Goal: Transaction & Acquisition: Purchase product/service

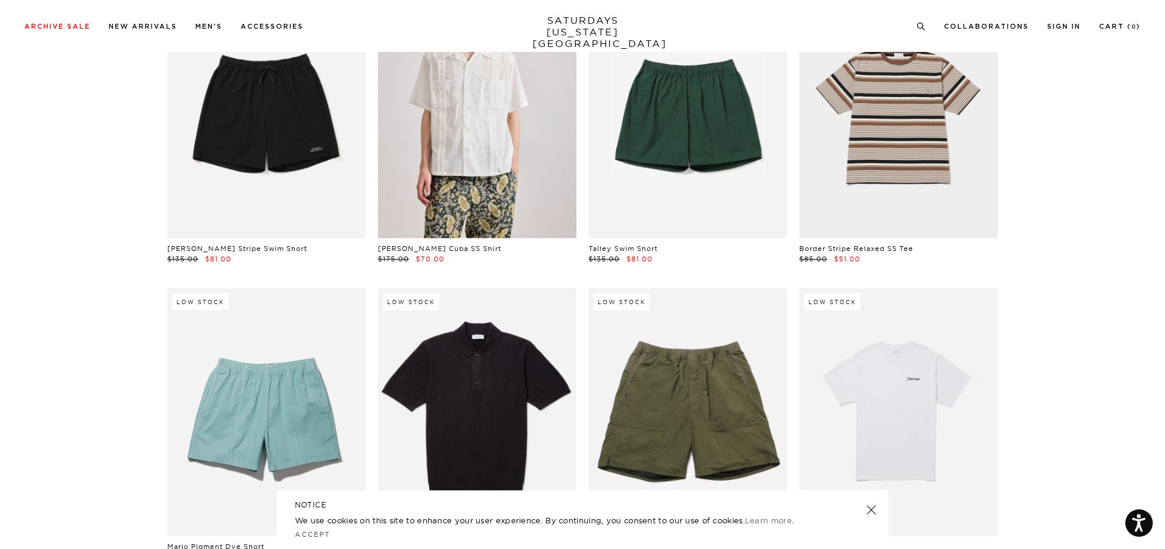
scroll to position [2014, 0]
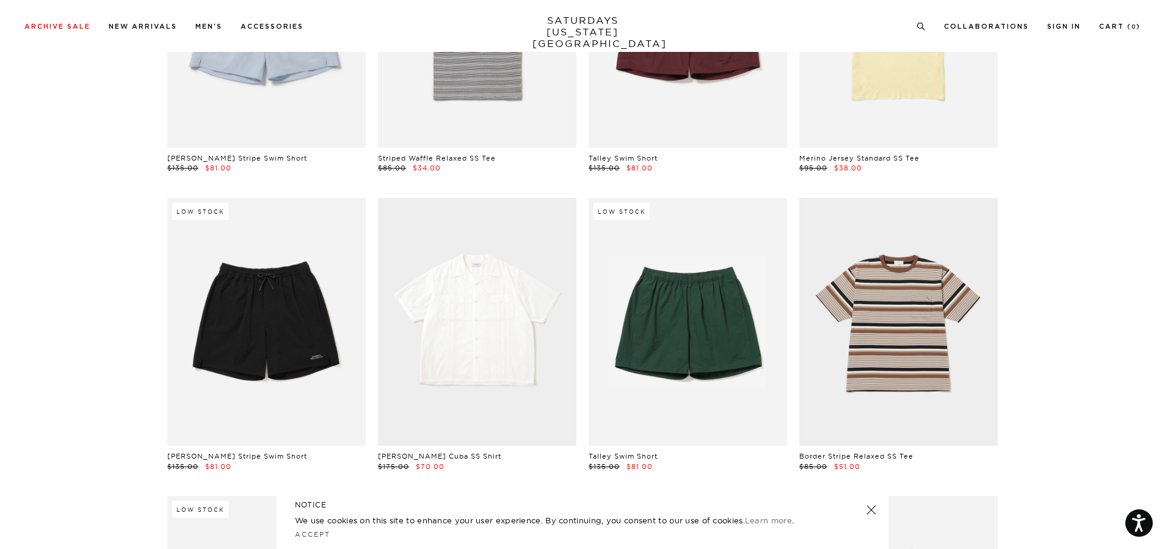
click at [511, 325] on link at bounding box center [477, 322] width 198 height 248
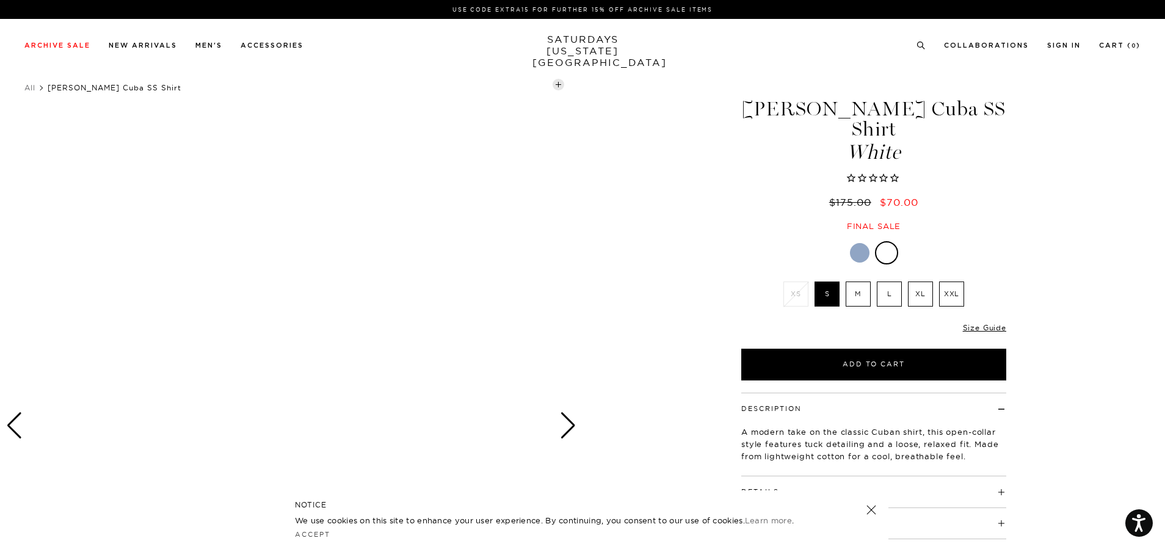
click at [883, 281] on label "L" at bounding box center [888, 293] width 25 height 25
click at [0, 0] on input "L" at bounding box center [0, 0] width 0 height 0
click at [375, 187] on div at bounding box center [291, 426] width 582 height 728
click at [858, 243] on div at bounding box center [860, 253] width 20 height 20
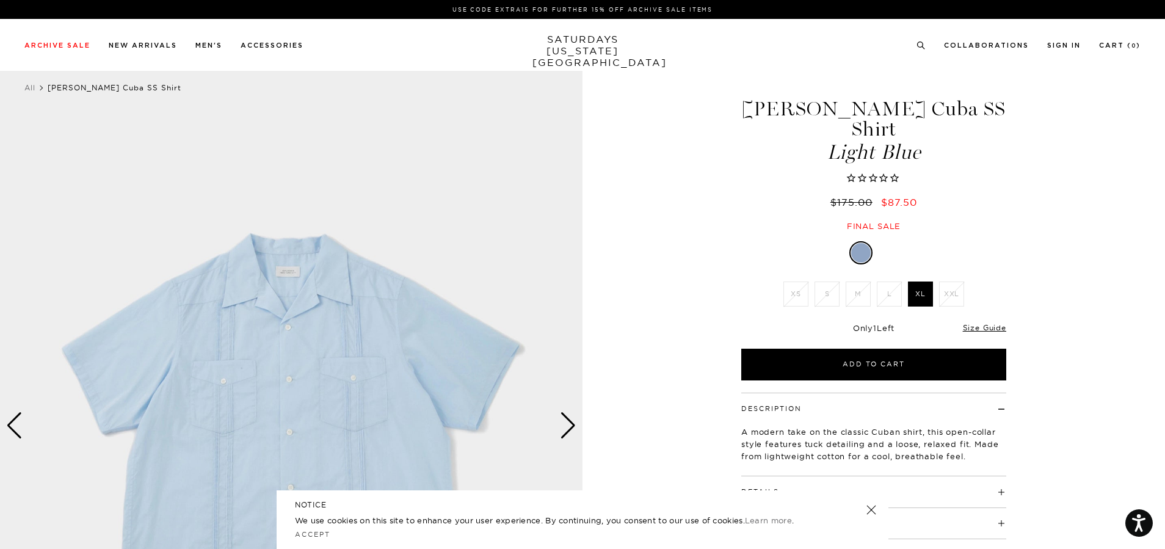
click at [886, 243] on div at bounding box center [888, 253] width 20 height 20
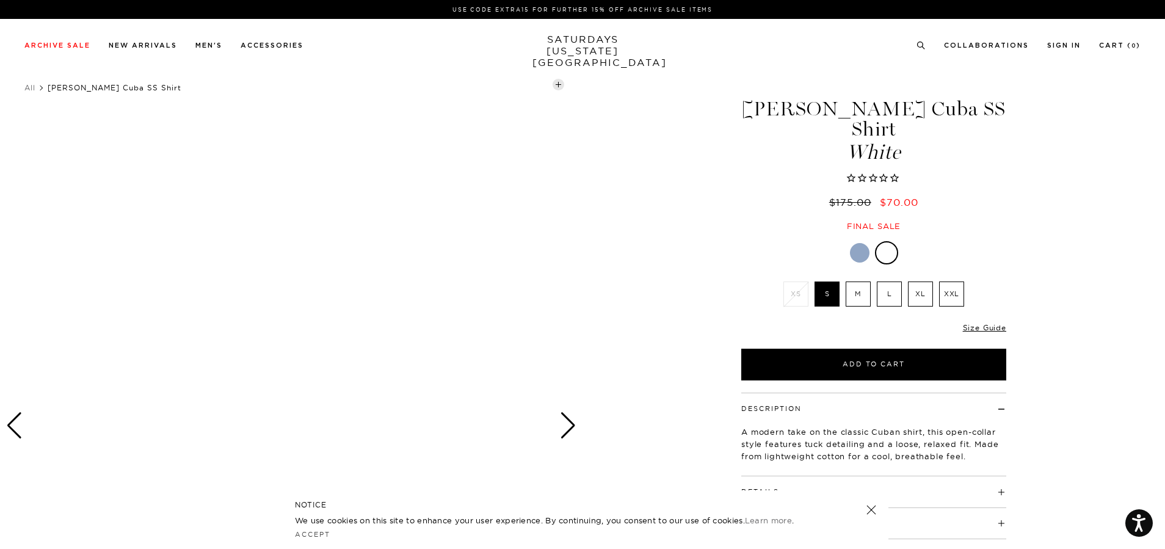
click at [565, 419] on div "Next slide" at bounding box center [568, 425] width 16 height 27
click at [571, 422] on div "Next slide" at bounding box center [568, 425] width 16 height 27
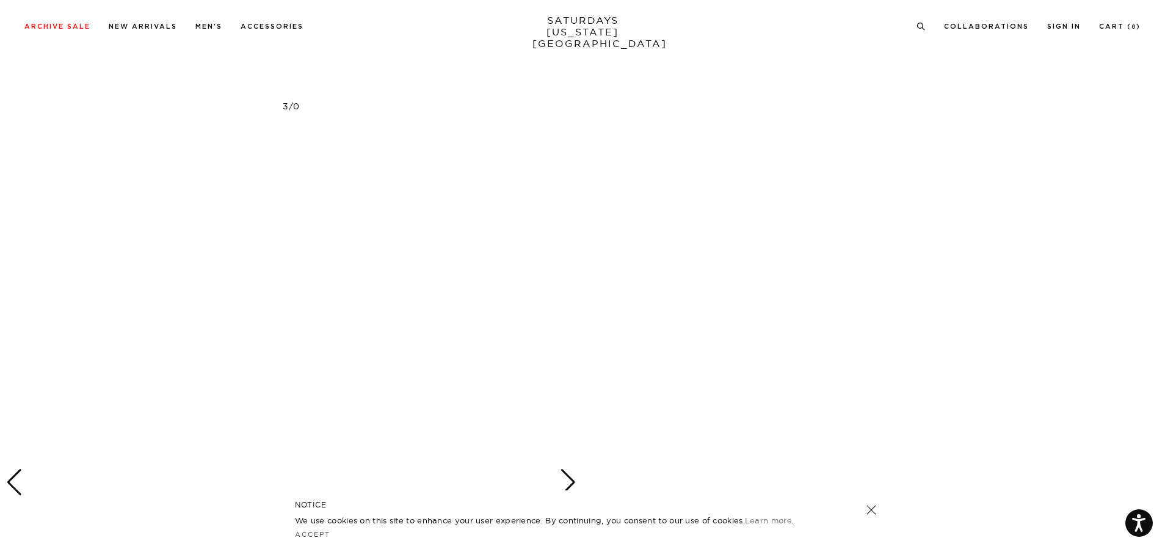
scroll to position [244, 0]
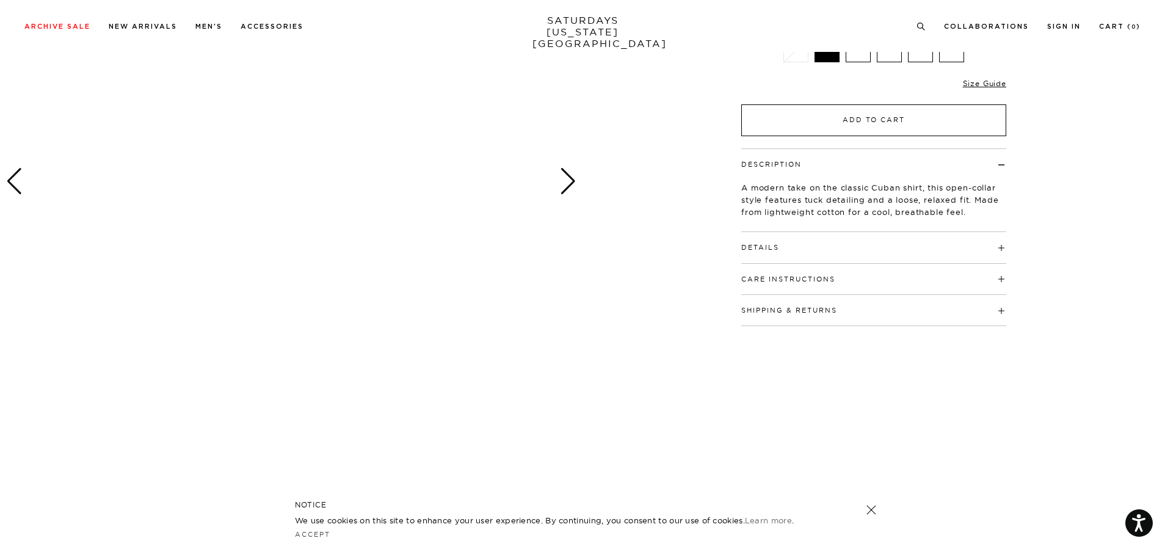
click at [857, 104] on button "Add to Cart" at bounding box center [873, 120] width 265 height 32
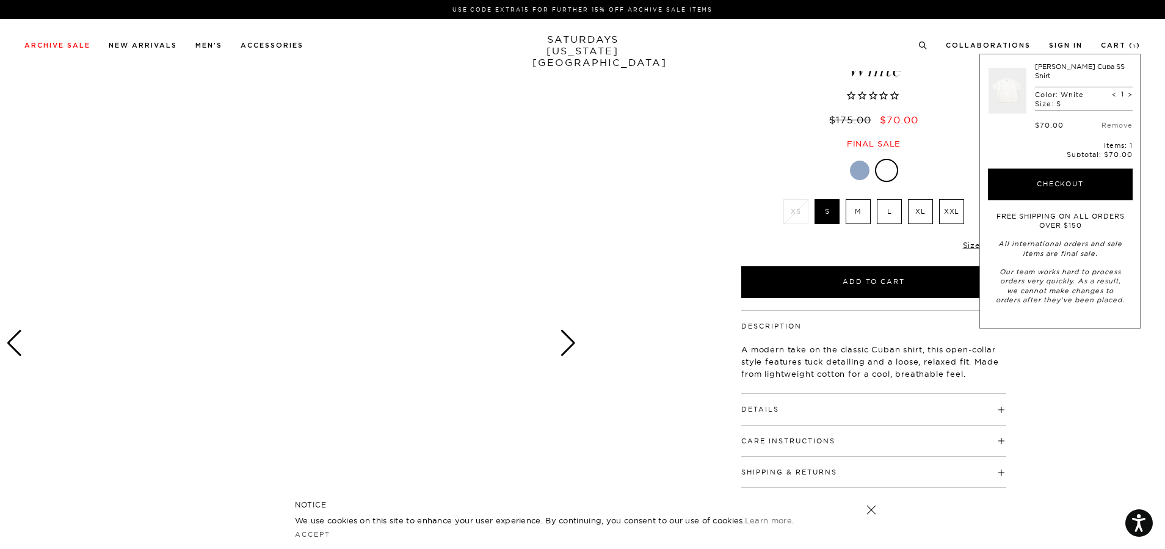
scroll to position [0, 0]
